Goal: Navigation & Orientation: Find specific page/section

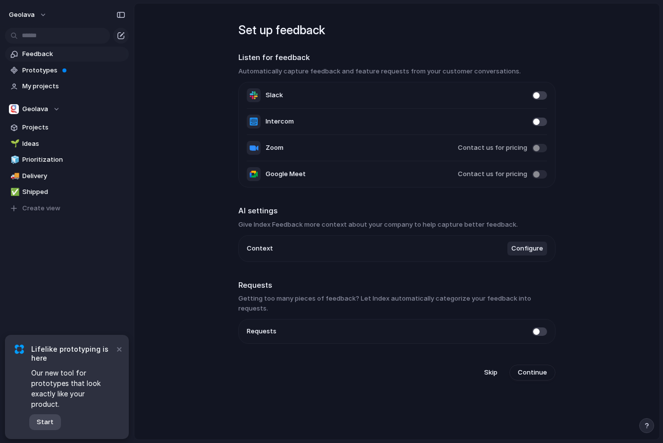
click at [44, 419] on span "Start" at bounding box center [45, 422] width 17 height 10
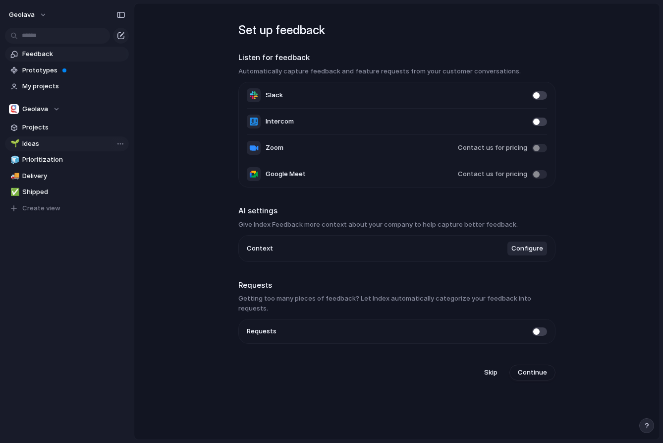
click at [39, 142] on span "Ideas" at bounding box center [73, 144] width 103 height 10
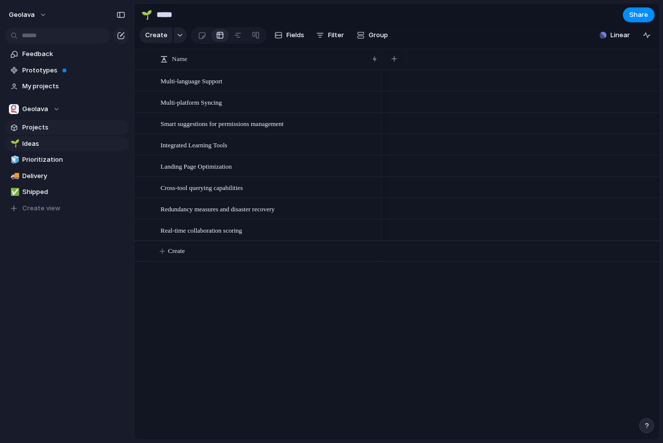
click at [39, 128] on span "Projects" at bounding box center [73, 127] width 103 height 10
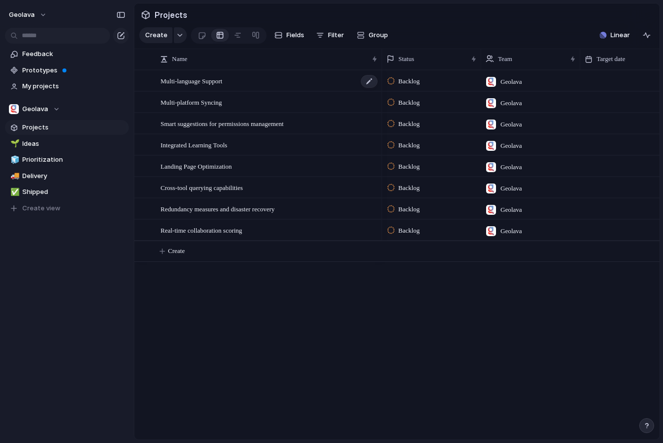
click at [194, 84] on span "Multi-language Support" at bounding box center [192, 80] width 62 height 11
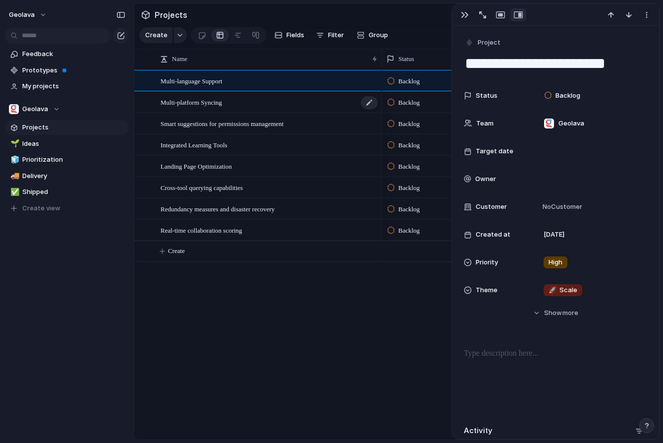
click at [193, 106] on span "Multi-platform Syncing" at bounding box center [191, 101] width 61 height 11
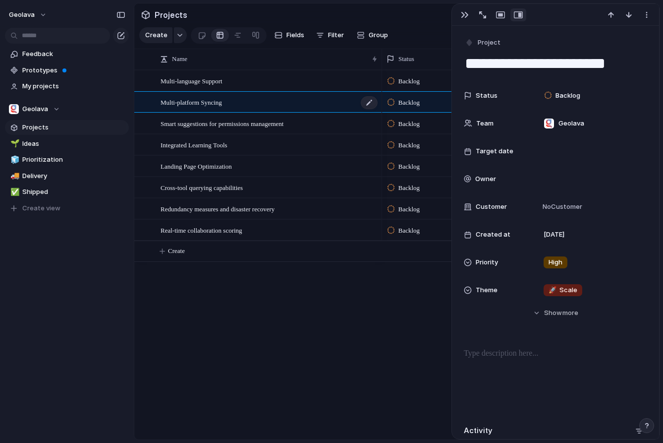
type textarea "**********"
click at [194, 134] on div "Integrated Learning Tools" at bounding box center [257, 144] width 247 height 21
click at [556, 284] on div "🚀 Scale" at bounding box center [563, 290] width 39 height 12
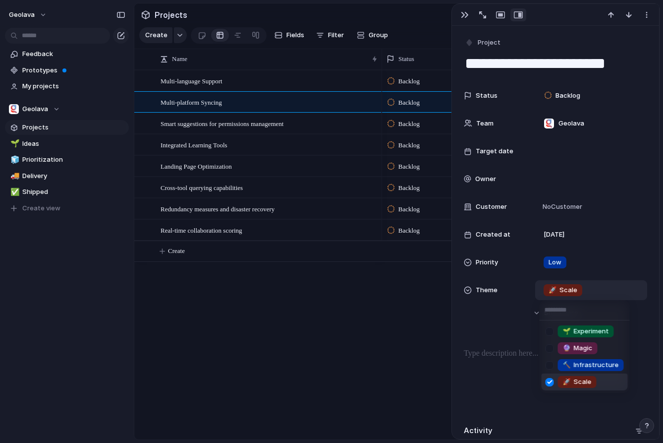
click at [331, 311] on div "🌱 Experiment 🔮 Magic 🔨 Infrastructure 🚀 Scale" at bounding box center [331, 221] width 663 height 443
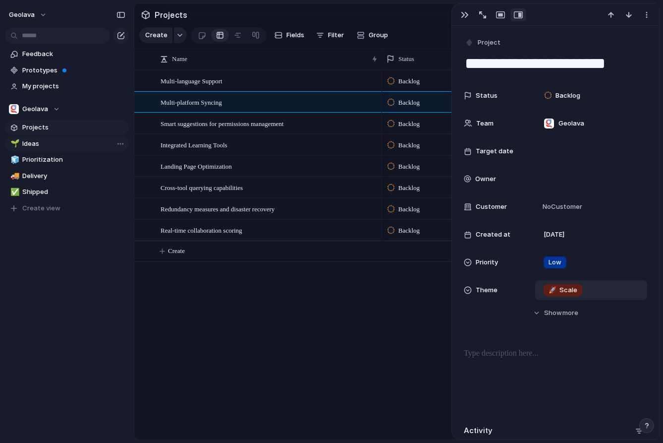
click at [42, 144] on span "Ideas" at bounding box center [73, 144] width 103 height 10
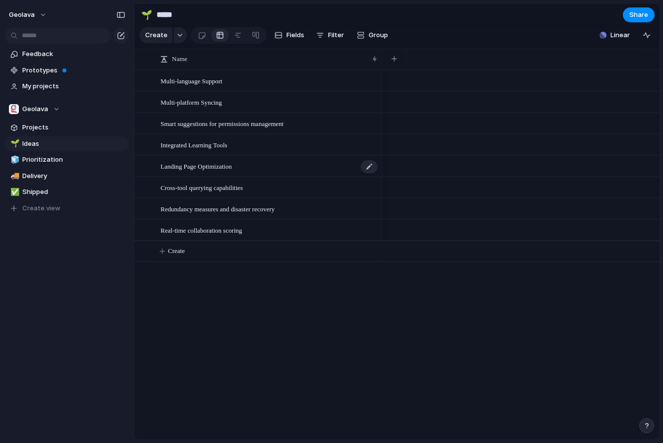
click at [219, 168] on span "Landing Page Optimization" at bounding box center [196, 165] width 71 height 11
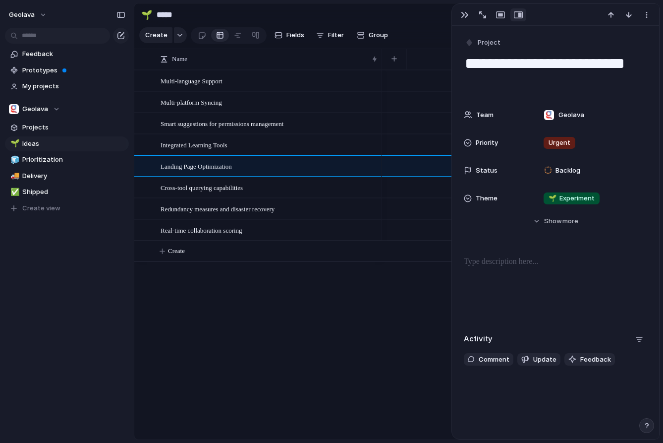
click at [49, 167] on div "🌱 Ideas 🧊 Prioritization 🚚 Delivery ✅ Shipped To pick up a draggable item, pres…" at bounding box center [67, 175] width 124 height 79
click at [39, 160] on span "Prioritization" at bounding box center [73, 160] width 103 height 10
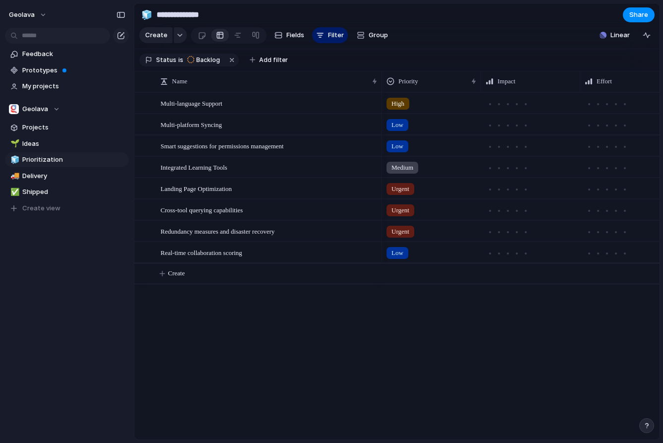
click at [402, 106] on span "High" at bounding box center [397, 104] width 13 height 10
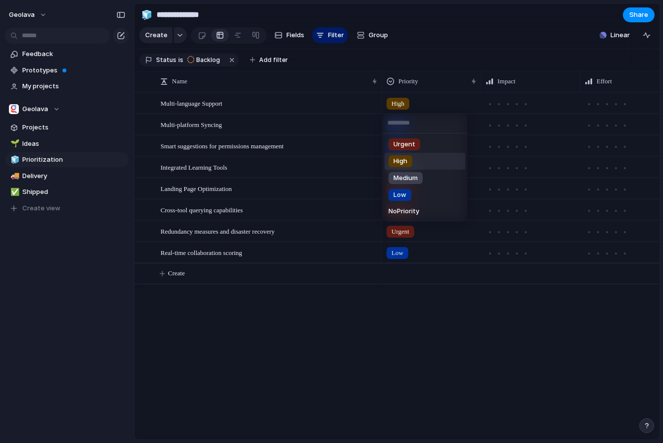
click at [402, 106] on div "Urgent High Medium Low No Priority" at bounding box center [331, 221] width 663 height 443
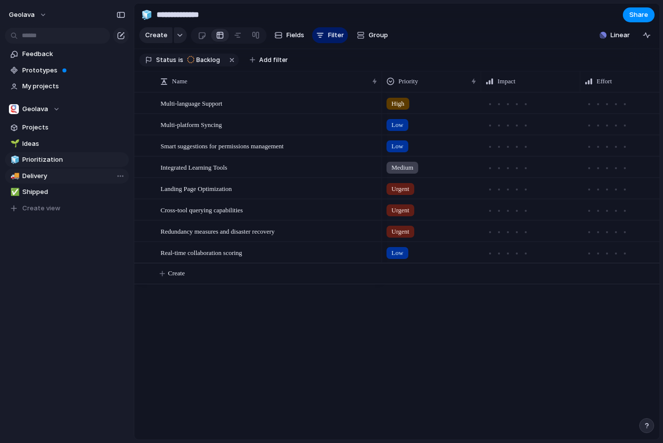
click at [74, 180] on span "Delivery" at bounding box center [73, 176] width 103 height 10
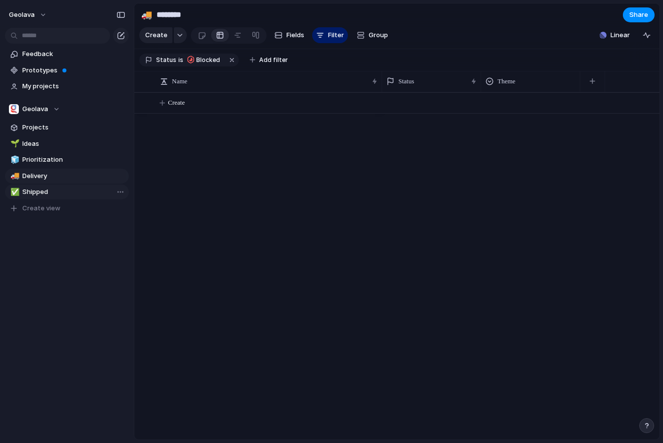
click at [69, 193] on span "Shipped" at bounding box center [73, 192] width 103 height 10
type input "*******"
click at [60, 67] on span "Prototypes" at bounding box center [73, 70] width 103 height 10
click at [618, 31] on span "Linear" at bounding box center [619, 35] width 19 height 10
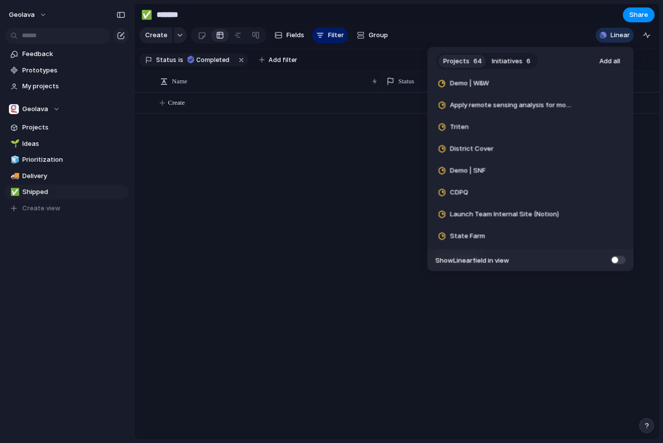
scroll to position [1245, 0]
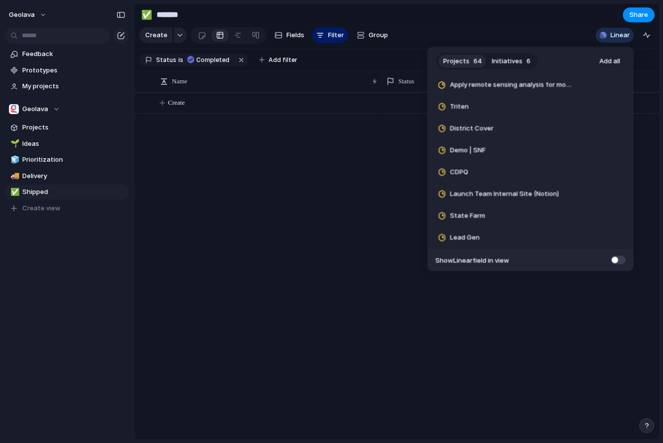
click at [622, 262] on span at bounding box center [618, 259] width 15 height 8
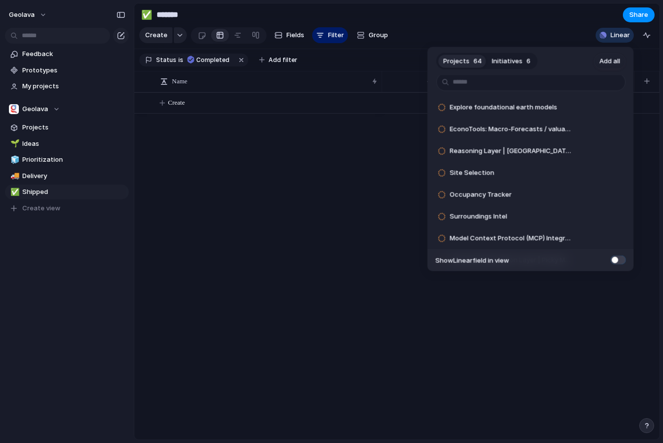
scroll to position [0, 0]
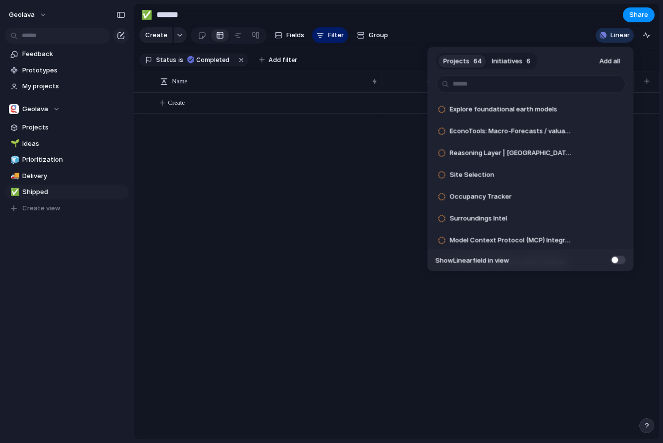
click at [522, 61] on button "Initiatives 6" at bounding box center [511, 61] width 49 height 16
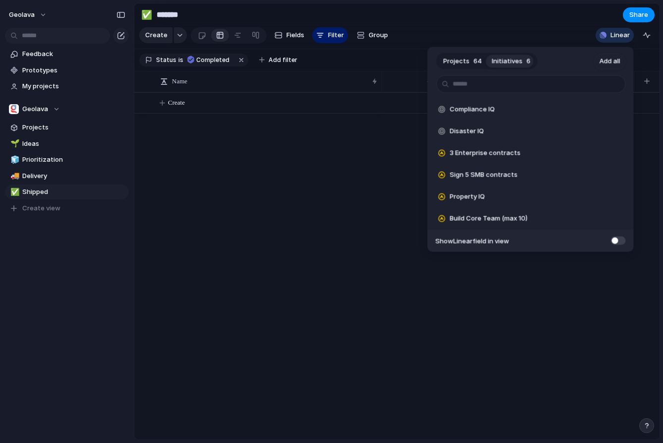
click at [356, 181] on div "Projects 64 Initiatives 6 Add all Compliance IQ Add Disaster IQ Add 3 Enterpris…" at bounding box center [331, 221] width 663 height 443
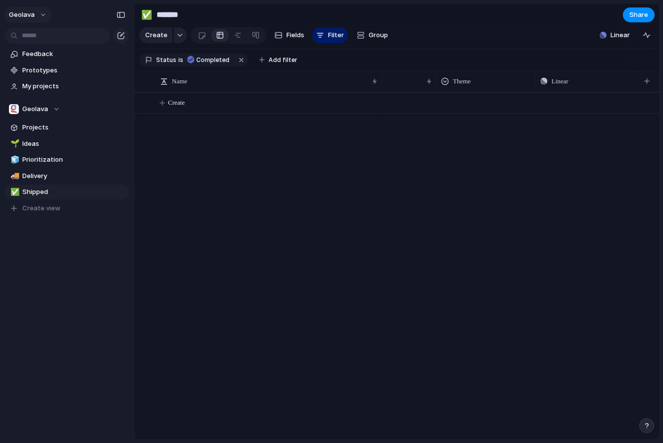
click at [43, 13] on button "Geolava" at bounding box center [28, 15] width 48 height 16
click at [53, 40] on li "Settings" at bounding box center [48, 37] width 82 height 16
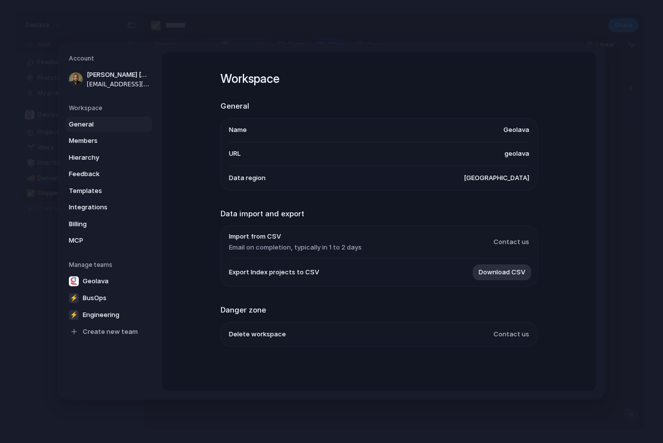
scroll to position [2, 0]
click at [104, 210] on span "Integrations" at bounding box center [100, 207] width 63 height 10
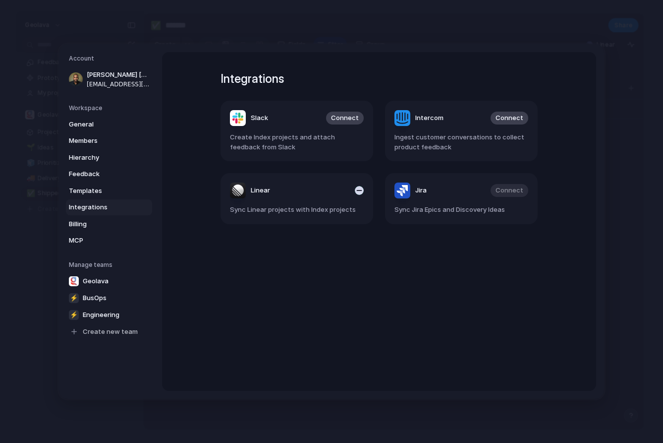
click at [358, 193] on div "button" at bounding box center [359, 190] width 9 height 9
click at [92, 238] on span "MCP" at bounding box center [100, 240] width 63 height 10
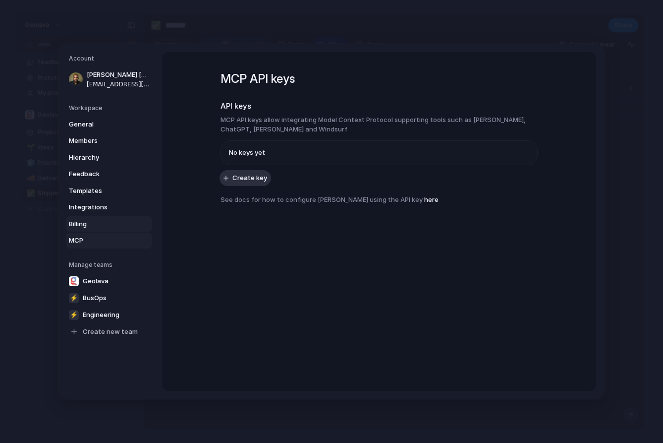
click at [93, 221] on span "Billing" at bounding box center [100, 224] width 63 height 10
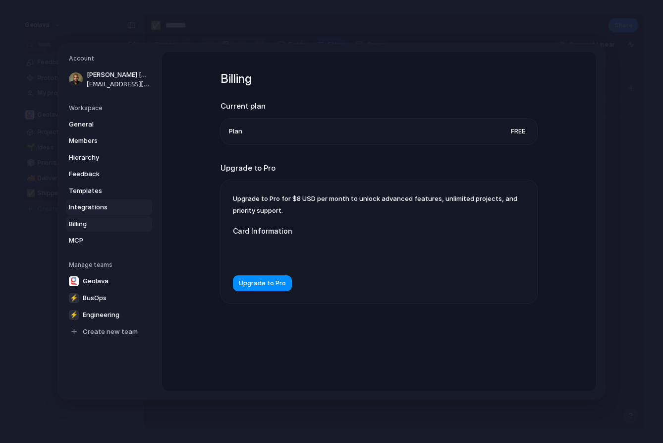
click at [94, 206] on span "Integrations" at bounding box center [100, 207] width 63 height 10
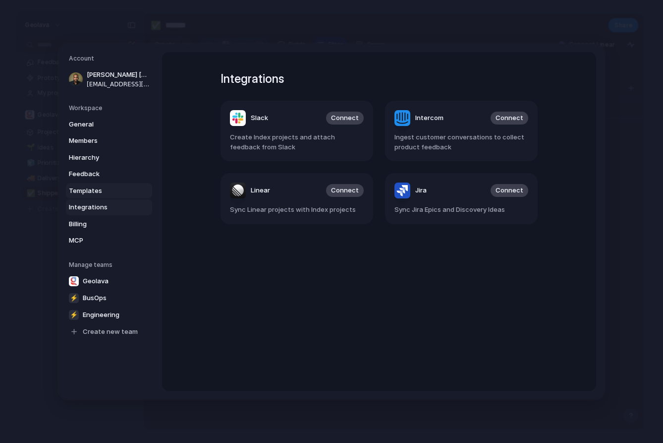
click at [95, 186] on span "Templates" at bounding box center [100, 191] width 63 height 10
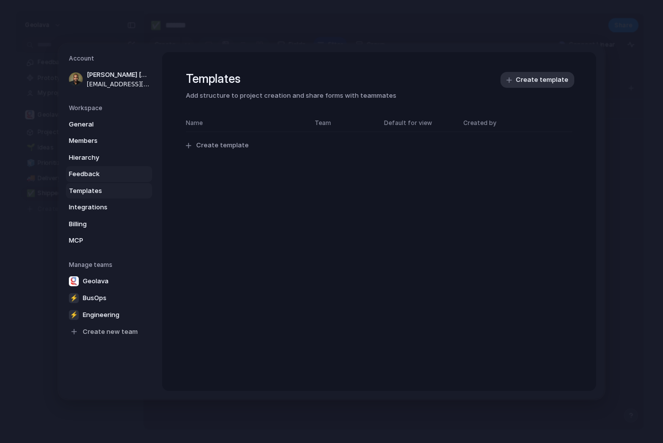
click at [95, 171] on span "Feedback" at bounding box center [100, 174] width 63 height 10
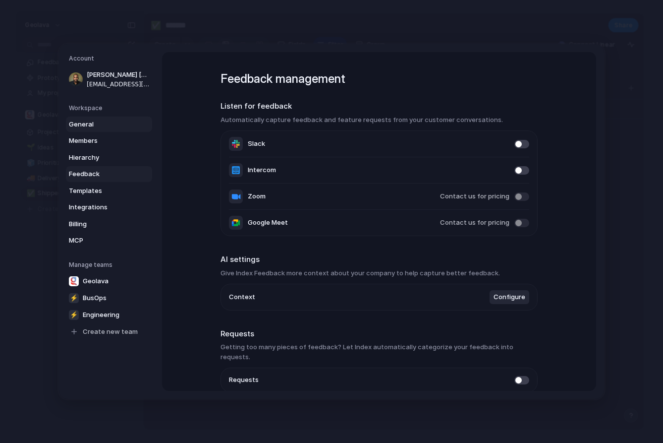
click at [96, 122] on span "General" at bounding box center [100, 124] width 63 height 10
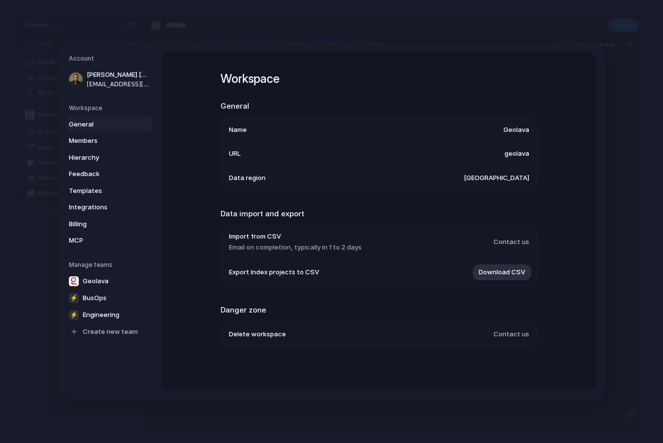
click at [513, 335] on span "Contact us" at bounding box center [512, 334] width 36 height 10
